Goal: Information Seeking & Learning: Learn about a topic

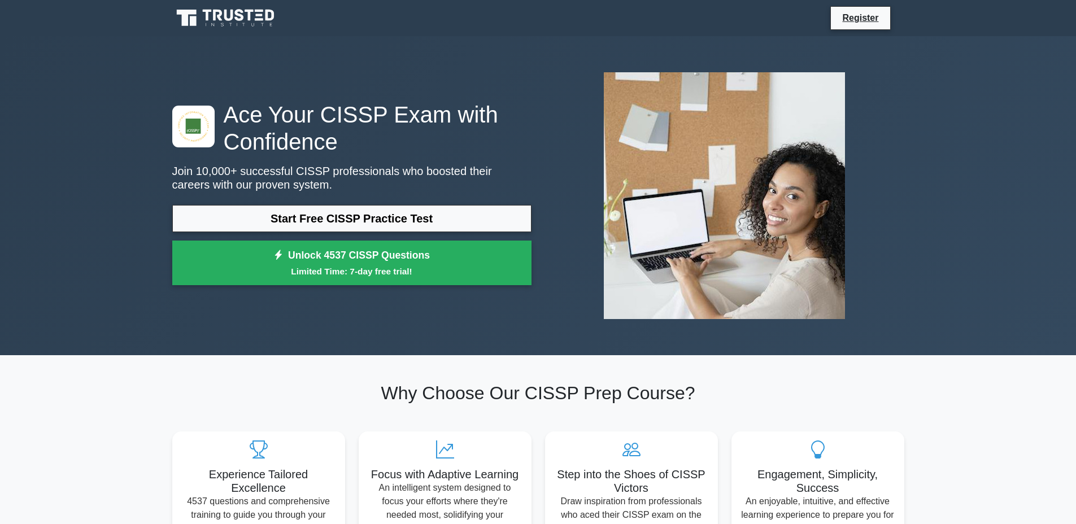
click at [420, 201] on div "Ace Your CISSP Exam with Confidence Join 10,000+ successful CISSP professionals…" at bounding box center [351, 196] width 373 height 190
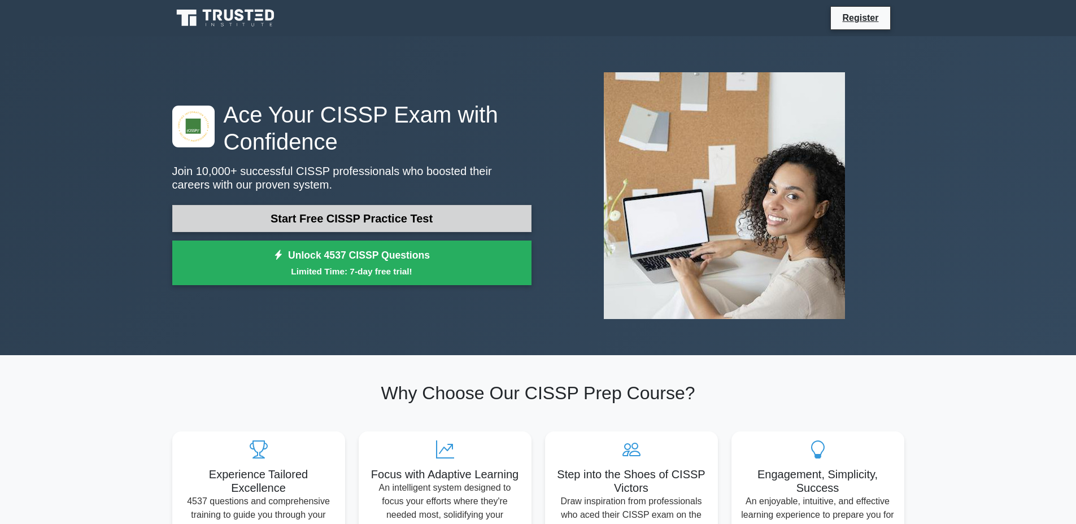
click at [419, 203] on div "Ace Your CISSP Exam with Confidence Join 10,000+ successful CISSP professionals…" at bounding box center [351, 196] width 373 height 190
click at [464, 212] on link "Start Free CISSP Practice Test" at bounding box center [351, 218] width 359 height 27
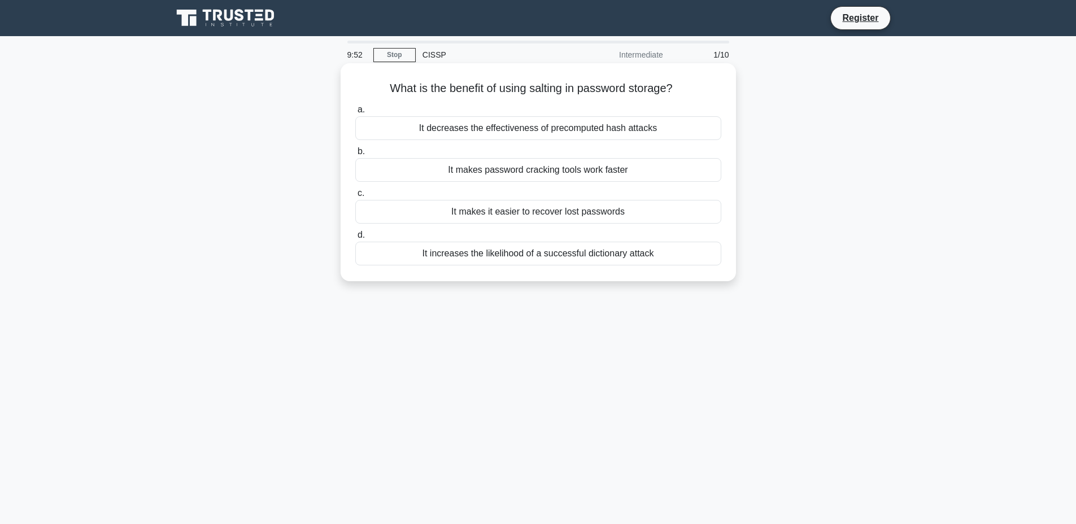
click at [525, 132] on div "It decreases the effectiveness of precomputed hash attacks" at bounding box center [538, 128] width 366 height 24
click at [355, 113] on input "a. It decreases the effectiveness of precomputed hash attacks" at bounding box center [355, 109] width 0 height 7
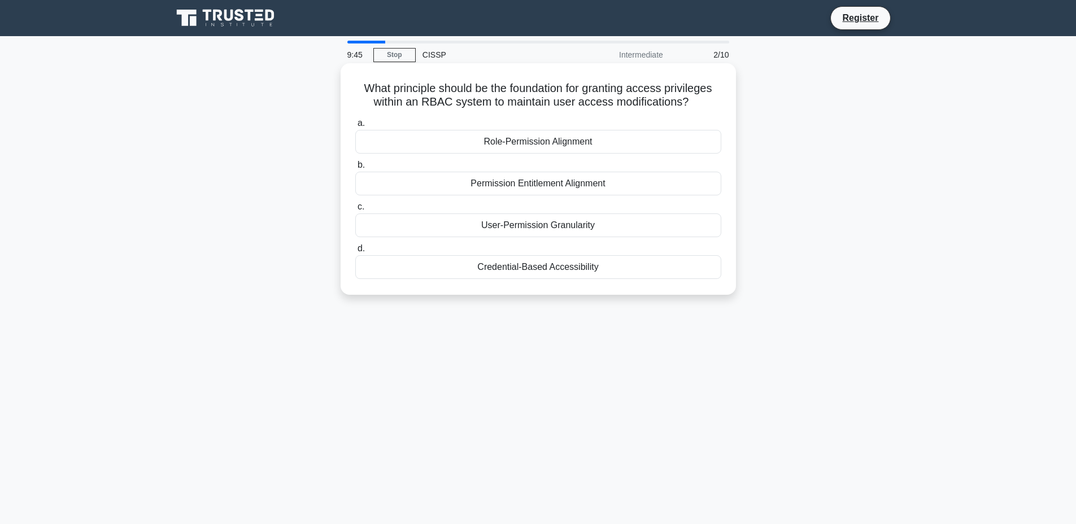
drag, startPoint x: 380, startPoint y: 91, endPoint x: 696, endPoint y: 103, distance: 316.4
click at [696, 103] on h5 "What principle should be the foundation for granting access privileges within a…" at bounding box center [538, 95] width 368 height 28
click at [805, 157] on div "What principle should be the foundation for granting access privileges within a…" at bounding box center [537, 188] width 745 height 245
drag, startPoint x: 381, startPoint y: 92, endPoint x: 688, endPoint y: 98, distance: 306.6
click at [688, 98] on h5 "What principle should be the foundation for granting access privileges within a…" at bounding box center [538, 95] width 368 height 28
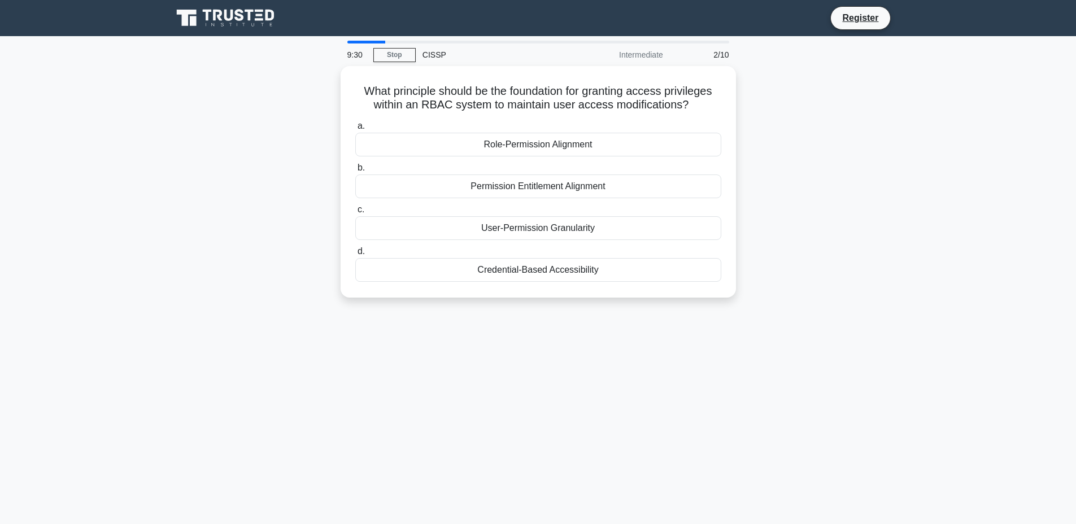
click at [779, 112] on div "What principle should be the foundation for granting access privileges within a…" at bounding box center [537, 188] width 745 height 245
click at [595, 145] on div "Role-Permission Alignment" at bounding box center [538, 142] width 366 height 24
click at [355, 127] on input "a. Role-Permission Alignment" at bounding box center [355, 123] width 0 height 7
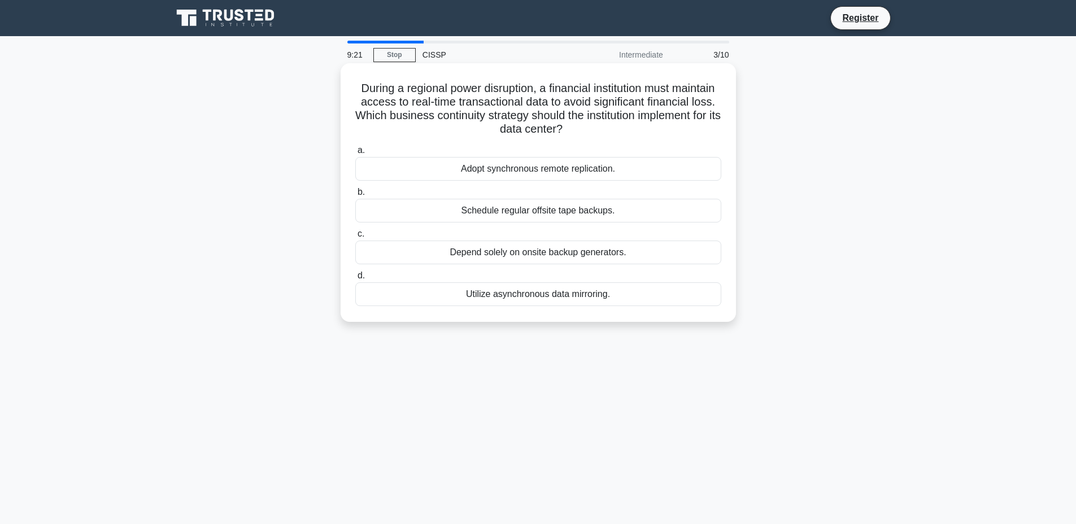
drag, startPoint x: 408, startPoint y: 100, endPoint x: 581, endPoint y: 129, distance: 175.1
click at [581, 129] on h5 "During a regional power disruption, a financial institution must maintain acces…" at bounding box center [538, 108] width 368 height 55
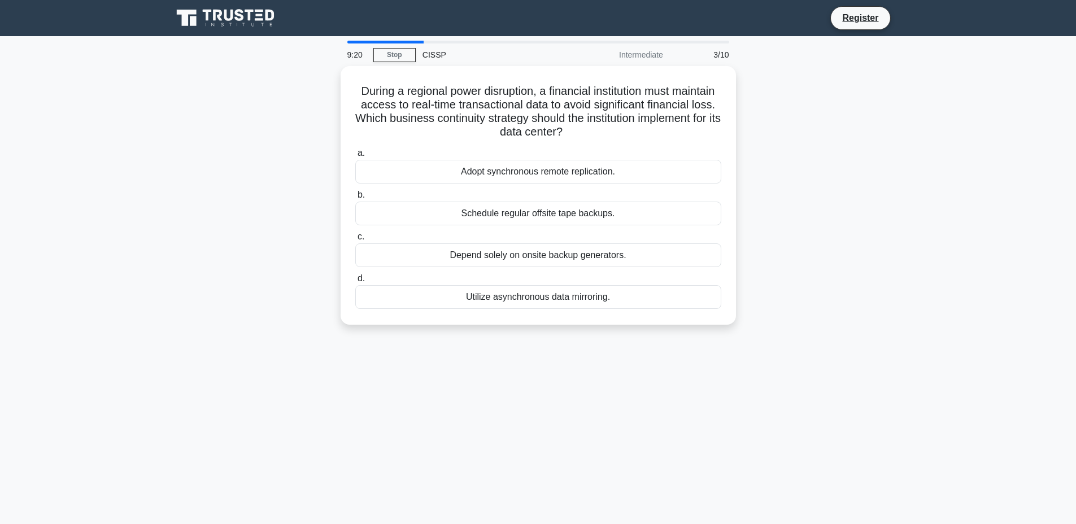
click at [795, 125] on div "During a regional power disruption, a financial institution must maintain acces…" at bounding box center [537, 202] width 745 height 272
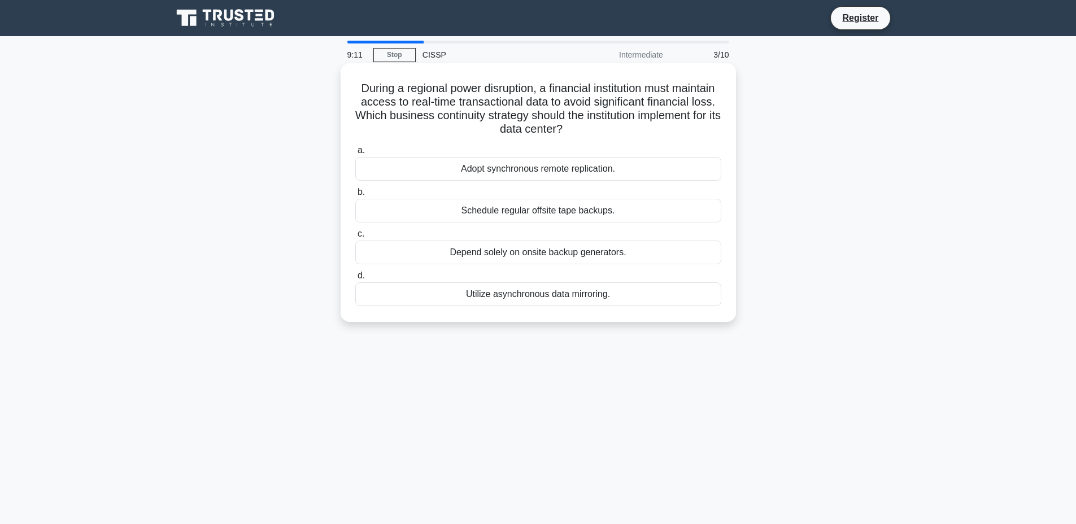
drag, startPoint x: 475, startPoint y: 104, endPoint x: 592, endPoint y: 123, distance: 118.4
click at [592, 123] on h5 "During a regional power disruption, a financial institution must maintain acces…" at bounding box center [538, 108] width 368 height 55
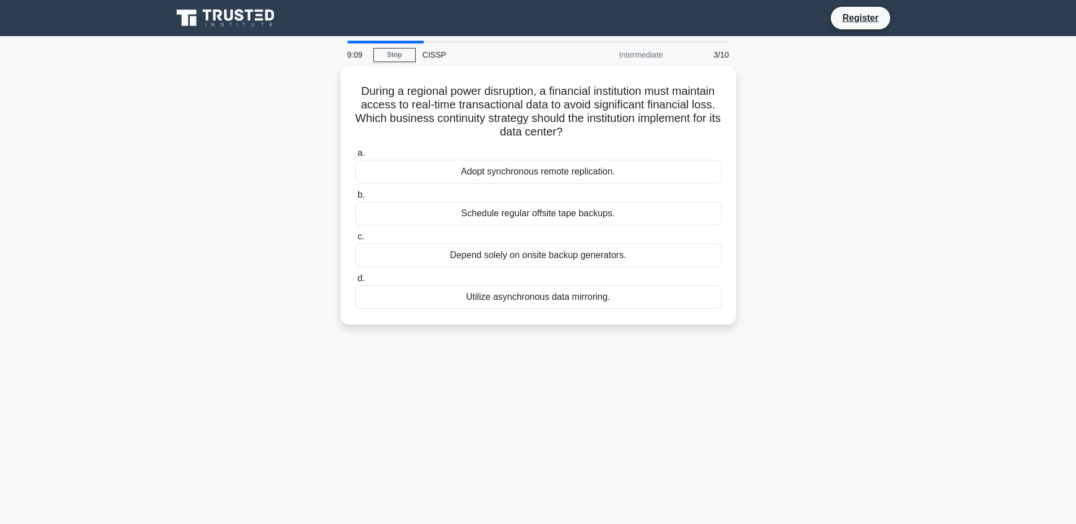
click at [775, 128] on div "During a regional power disruption, a financial institution must maintain acces…" at bounding box center [537, 202] width 745 height 272
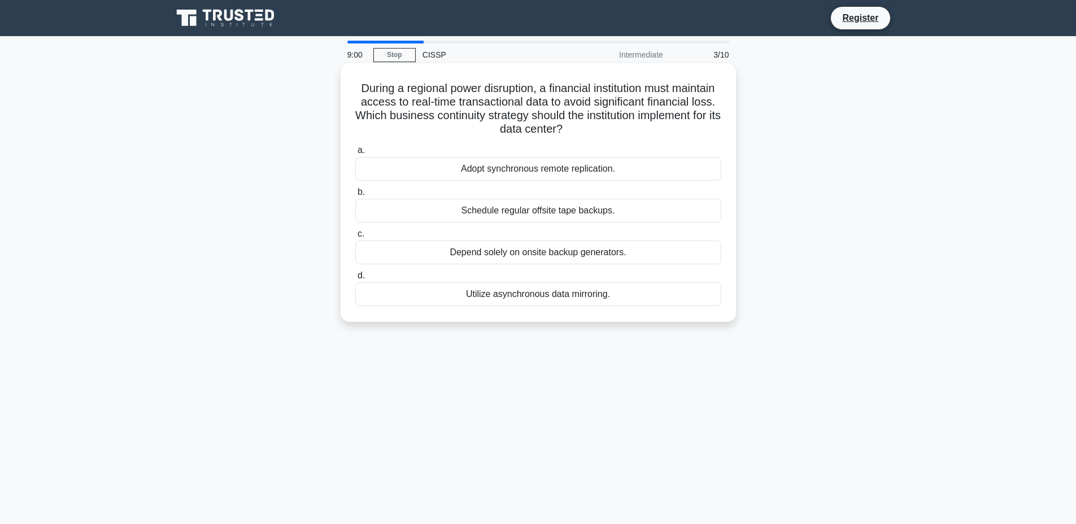
click at [656, 173] on div "Adopt synchronous remote replication." at bounding box center [538, 169] width 366 height 24
click at [355, 154] on input "a. Adopt synchronous remote replication." at bounding box center [355, 150] width 0 height 7
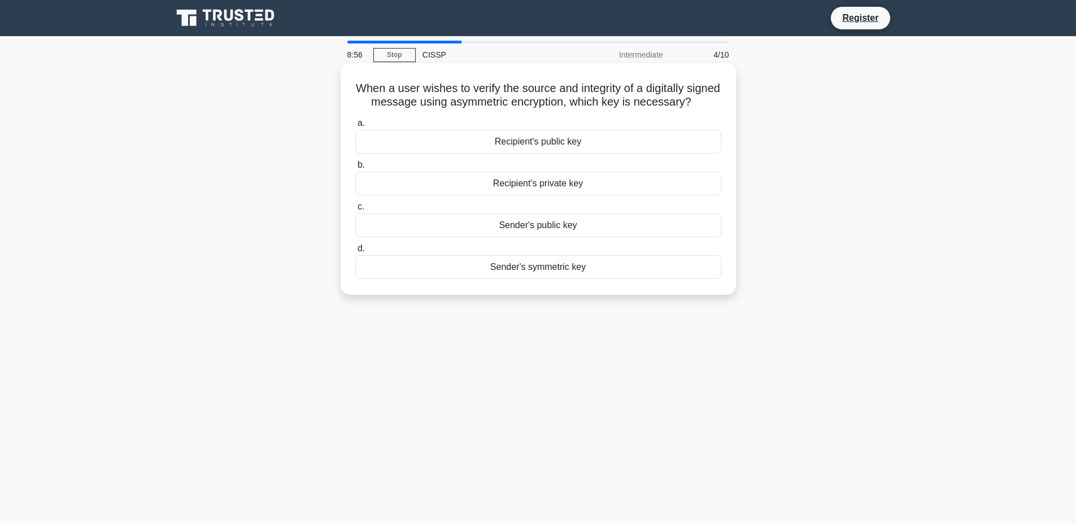
drag, startPoint x: 355, startPoint y: 88, endPoint x: 701, endPoint y: 103, distance: 346.4
click at [701, 103] on h5 "When a user wishes to verify the source and integrity of a digitally signed mes…" at bounding box center [538, 95] width 368 height 28
click at [786, 116] on div "When a user wishes to verify the source and integrity of a digitally signed mes…" at bounding box center [537, 188] width 745 height 245
click at [645, 223] on div "Sender's public key" at bounding box center [538, 225] width 366 height 24
click at [355, 211] on input "c. Sender's public key" at bounding box center [355, 206] width 0 height 7
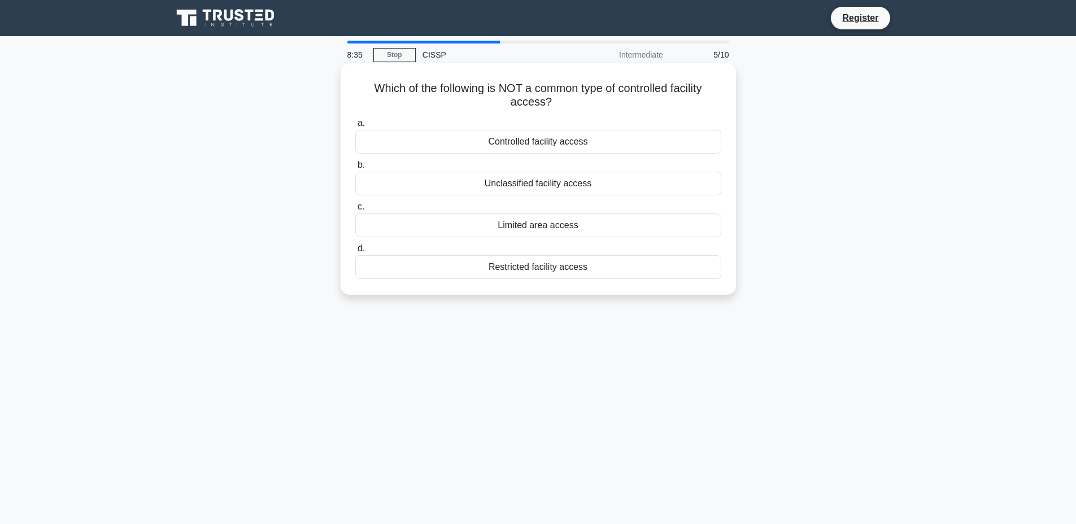
drag, startPoint x: 479, startPoint y: 94, endPoint x: 596, endPoint y: 100, distance: 117.0
click at [596, 100] on h5 "Which of the following is NOT a common type of controlled facility access? .spi…" at bounding box center [538, 95] width 368 height 28
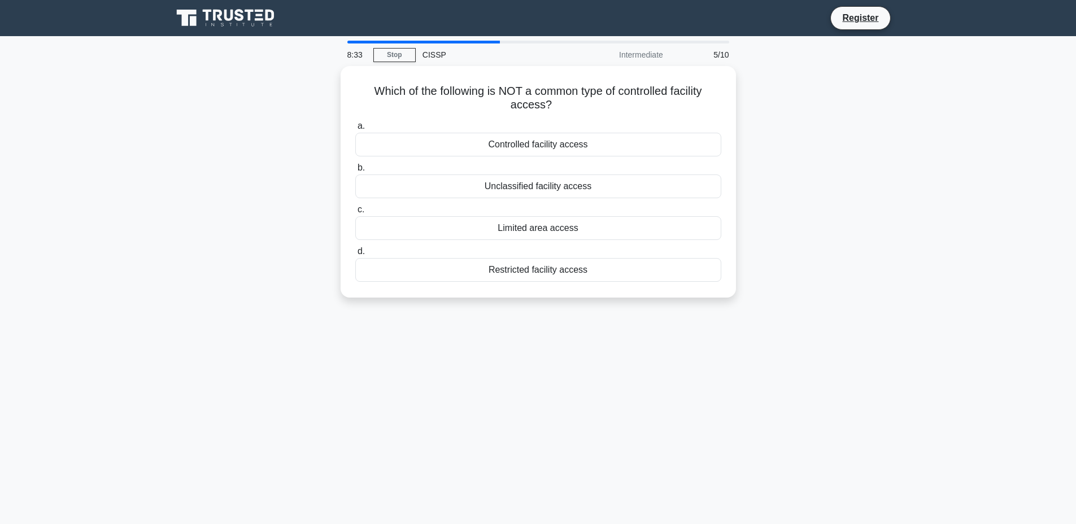
click at [758, 115] on div "Which of the following is NOT a common type of controlled facility access? .spi…" at bounding box center [537, 188] width 745 height 245
click at [781, 198] on div "Which of the following is NOT a common type of controlled facility access? .spi…" at bounding box center [537, 188] width 745 height 245
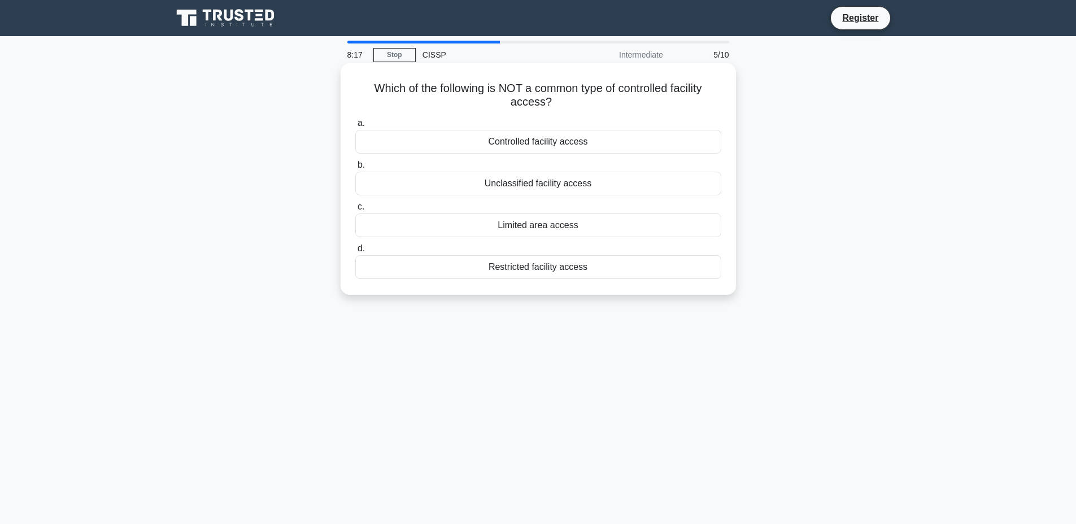
drag, startPoint x: 378, startPoint y: 93, endPoint x: 602, endPoint y: 106, distance: 224.5
click at [602, 106] on h5 "Which of the following is NOT a common type of controlled facility access? .spi…" at bounding box center [538, 95] width 368 height 28
